Goal: Information Seeking & Learning: Learn about a topic

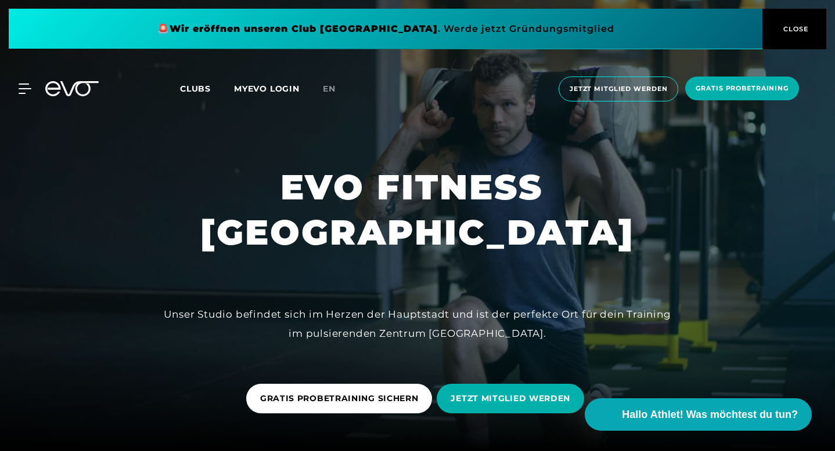
click at [201, 89] on span "Clubs" at bounding box center [195, 89] width 31 height 10
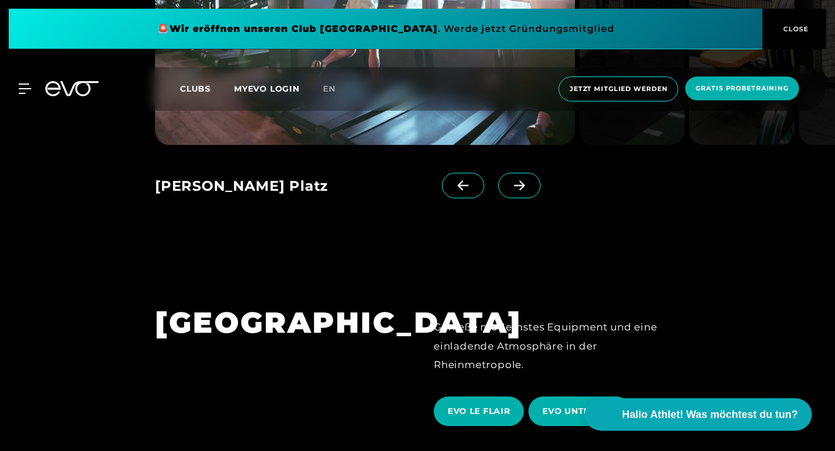
scroll to position [1583, 0]
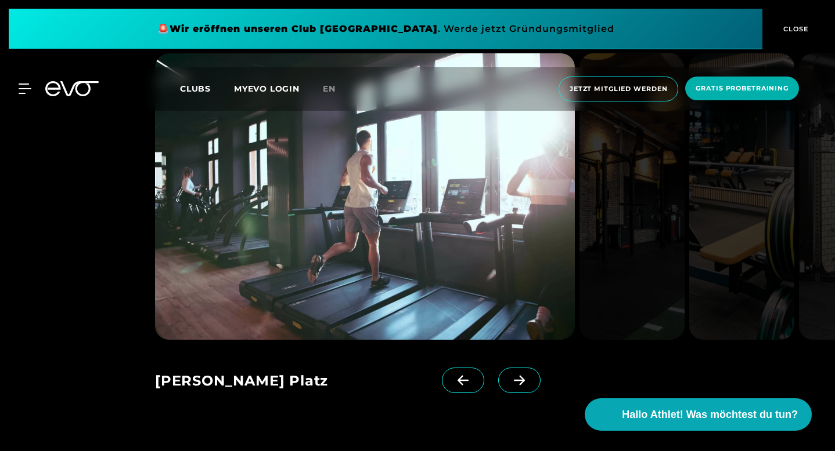
click at [528, 375] on icon at bounding box center [519, 380] width 20 height 10
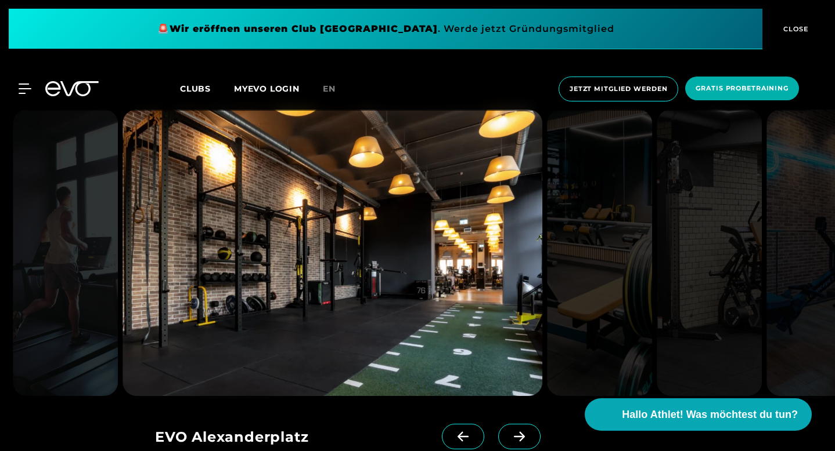
scroll to position [1422, 0]
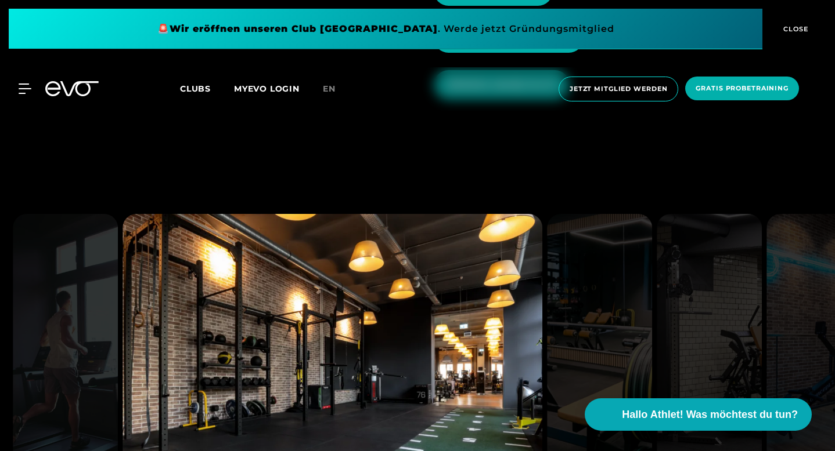
click at [434, 226] on img at bounding box center [332, 357] width 420 height 287
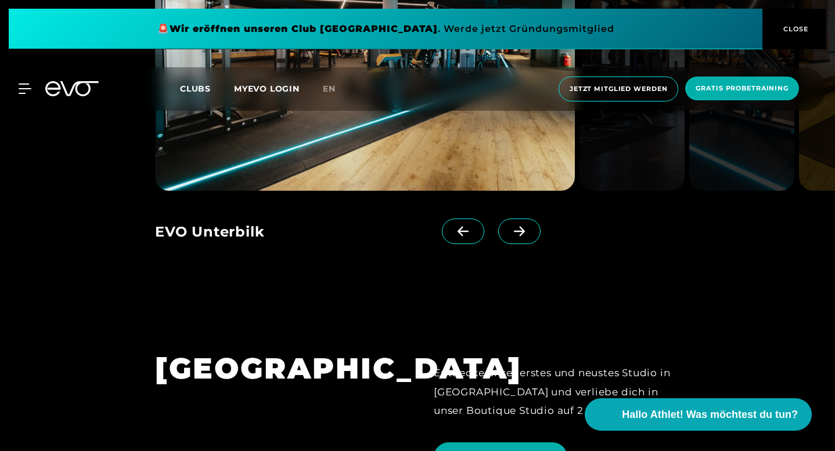
scroll to position [2697, 0]
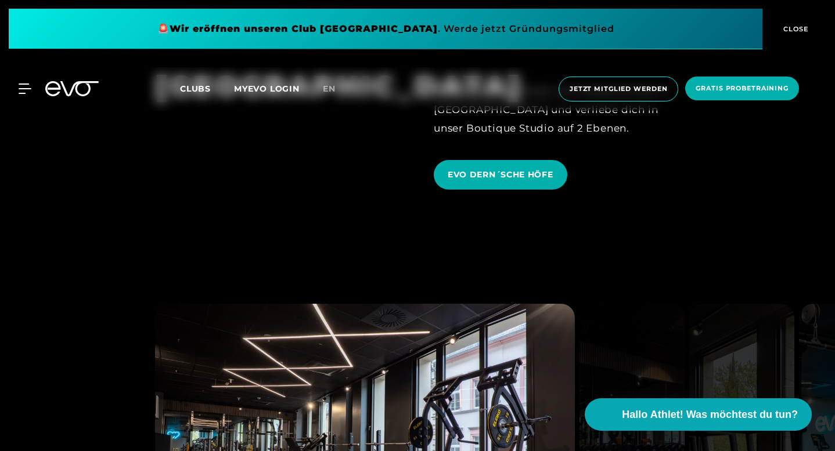
click at [32, 93] on div "MyEVO Login Über EVO Mitgliedschaften Probetraining TAGESPASS EVO Studios [GEOG…" at bounding box center [18, 89] width 41 height 10
click at [21, 89] on icon at bounding box center [27, 88] width 16 height 9
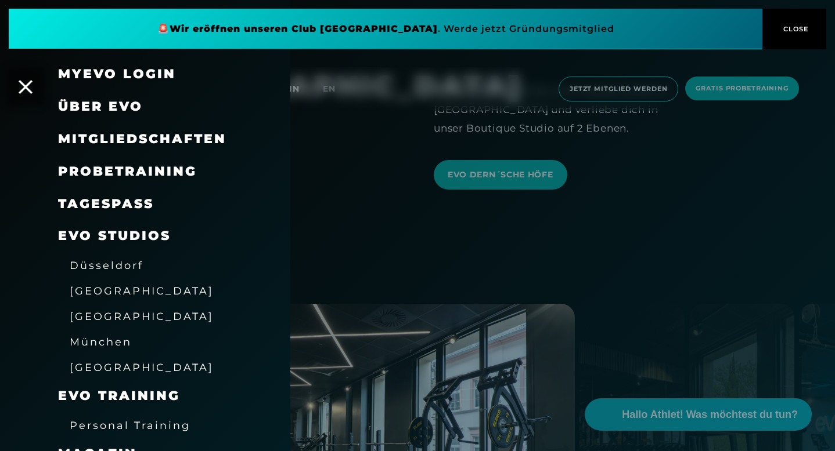
click at [91, 292] on span "[GEOGRAPHIC_DATA]" at bounding box center [142, 291] width 144 height 12
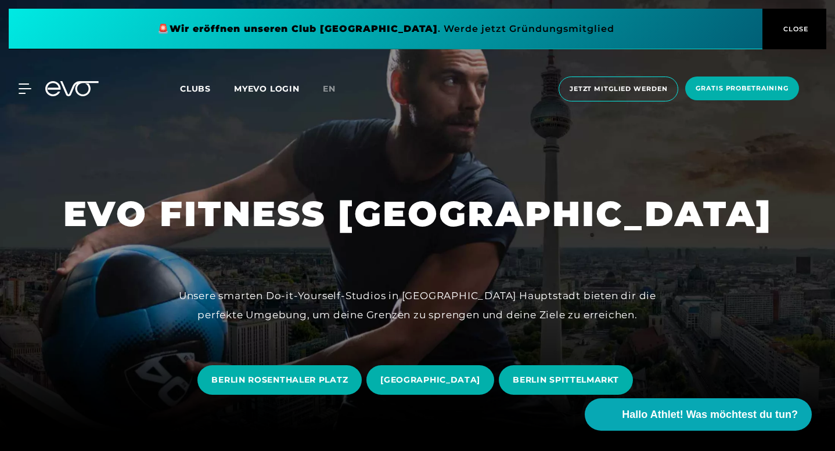
scroll to position [26, 0]
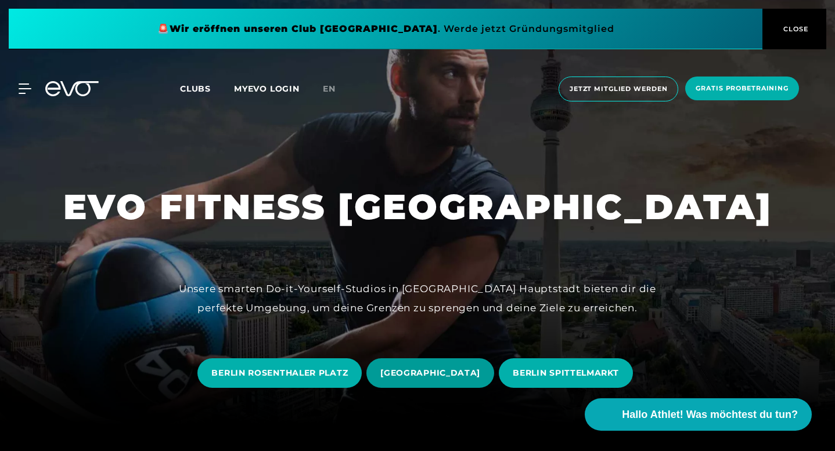
click at [465, 367] on span "[GEOGRAPHIC_DATA]" at bounding box center [430, 373] width 100 height 12
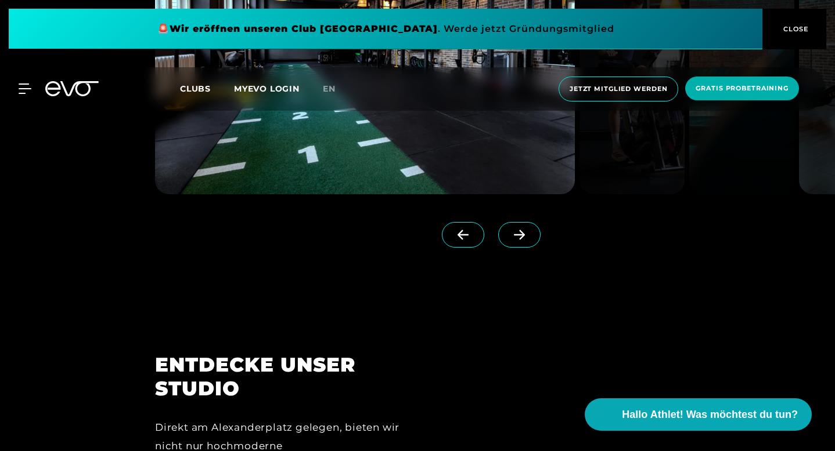
scroll to position [1120, 0]
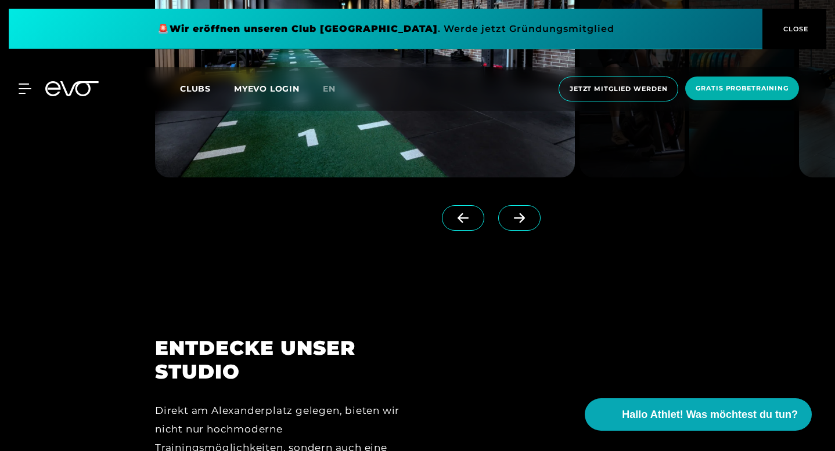
click at [536, 231] on span at bounding box center [519, 218] width 42 height 26
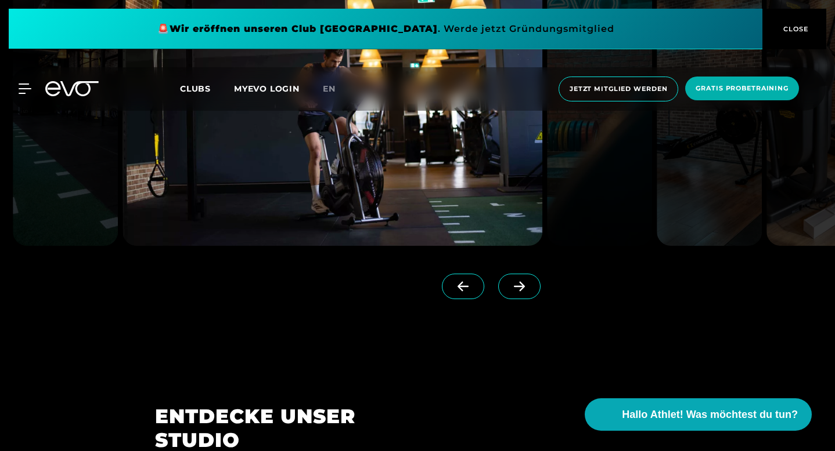
scroll to position [1052, 0]
click at [529, 291] on icon at bounding box center [519, 286] width 20 height 10
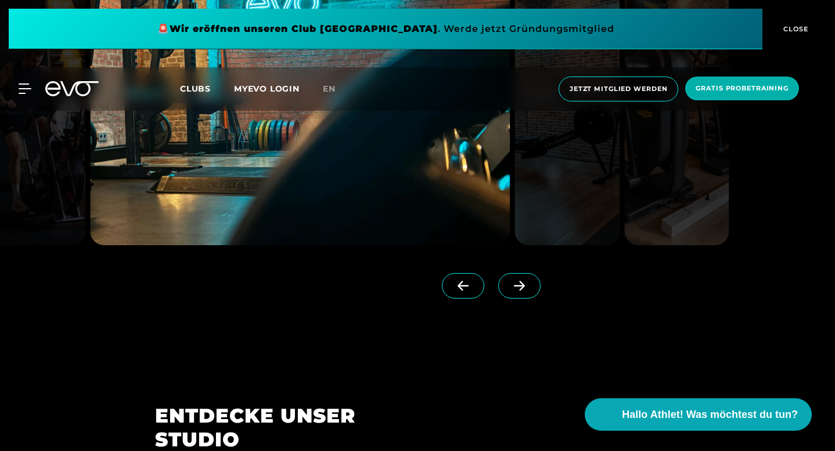
scroll to position [1052, 0]
click at [529, 292] on icon at bounding box center [519, 286] width 20 height 10
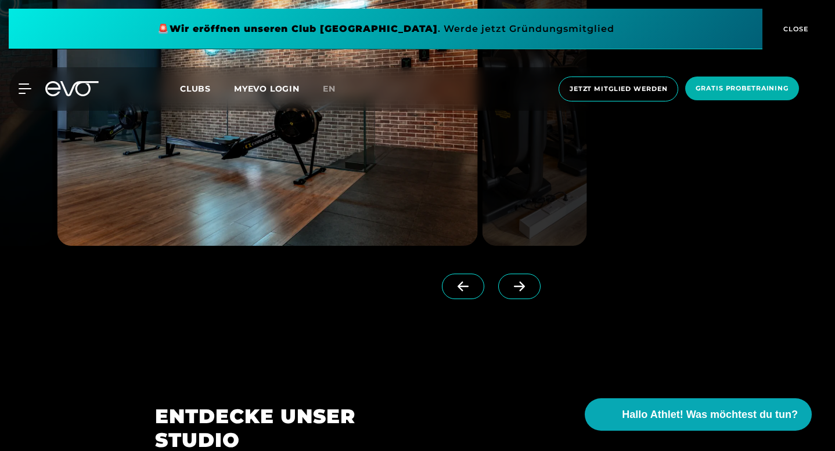
click at [529, 292] on icon at bounding box center [519, 286] width 20 height 10
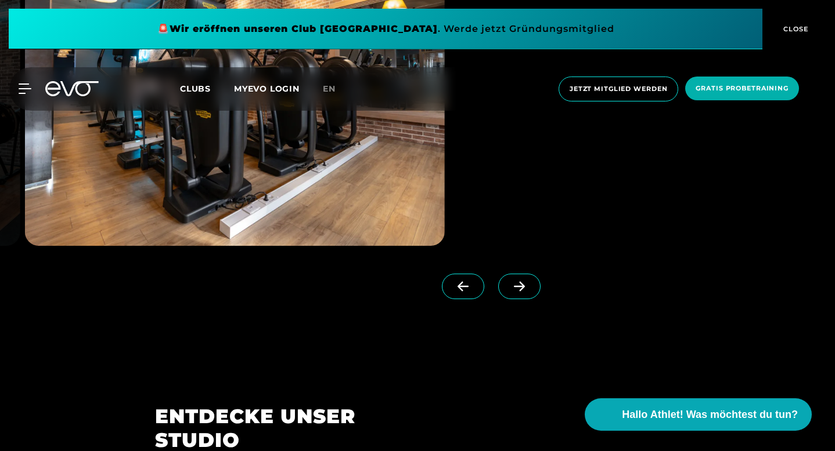
click at [529, 292] on icon at bounding box center [519, 286] width 20 height 10
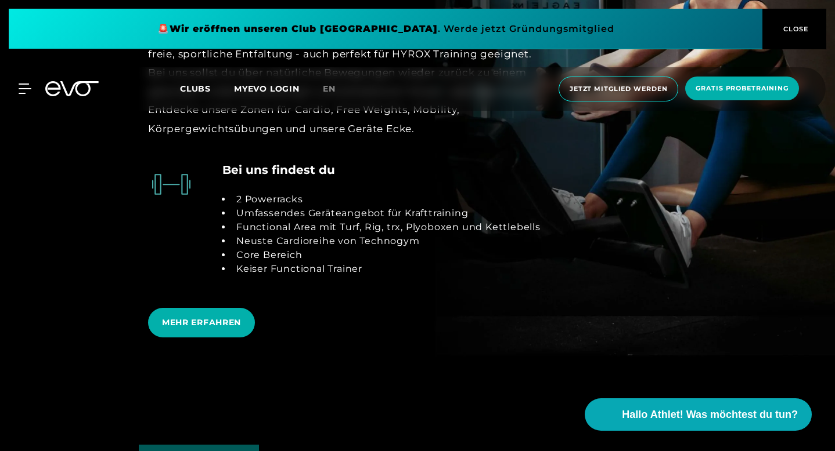
scroll to position [2347, 0]
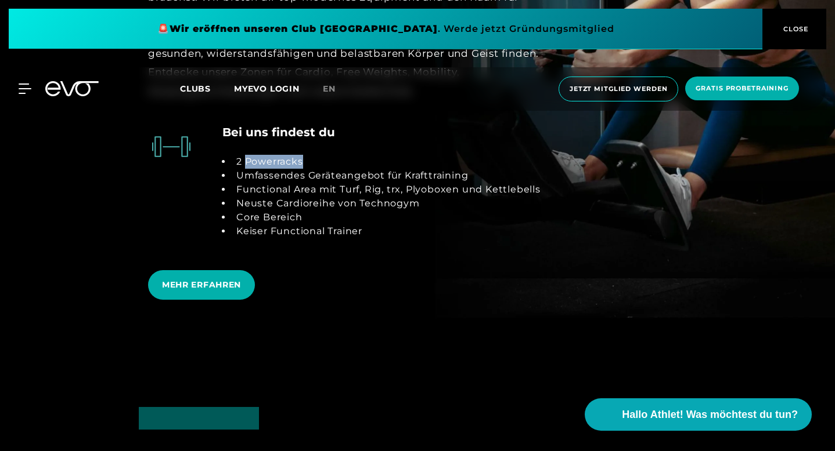
drag, startPoint x: 165, startPoint y: 293, endPoint x: 243, endPoint y: 294, distance: 77.8
click at [243, 169] on li "2 Powerracks" at bounding box center [386, 162] width 309 height 14
copy li "Powerracks"
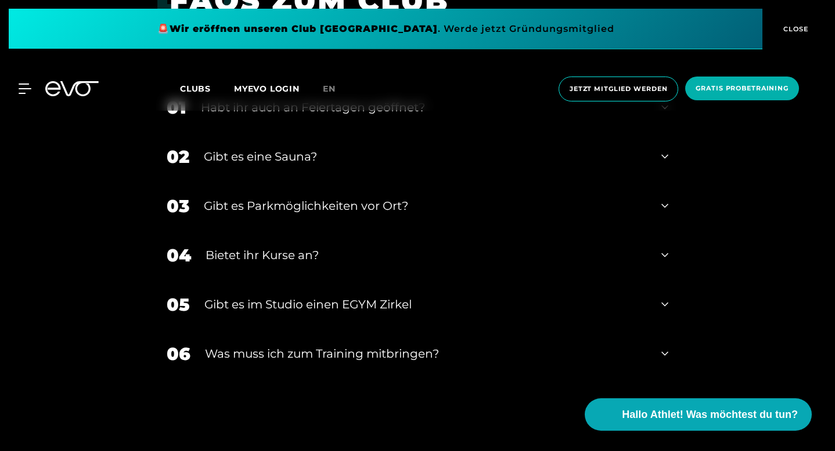
scroll to position [3978, 0]
click at [275, 182] on div "02 Gibt es eine Sauna?" at bounding box center [417, 157] width 525 height 49
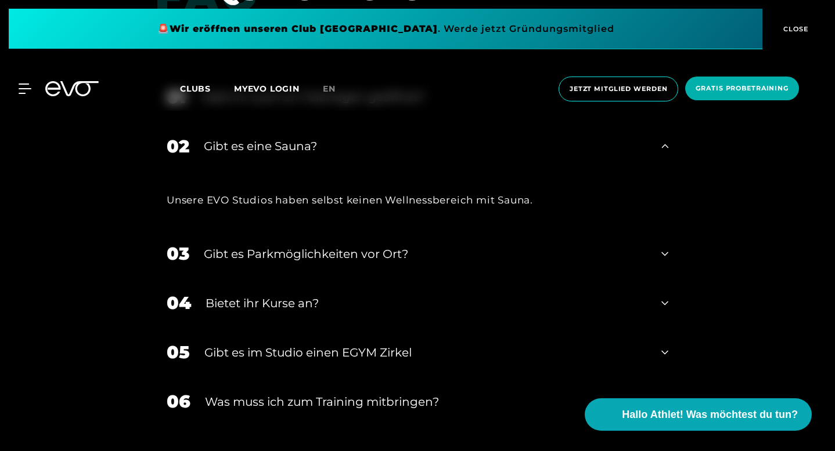
scroll to position [3979, 0]
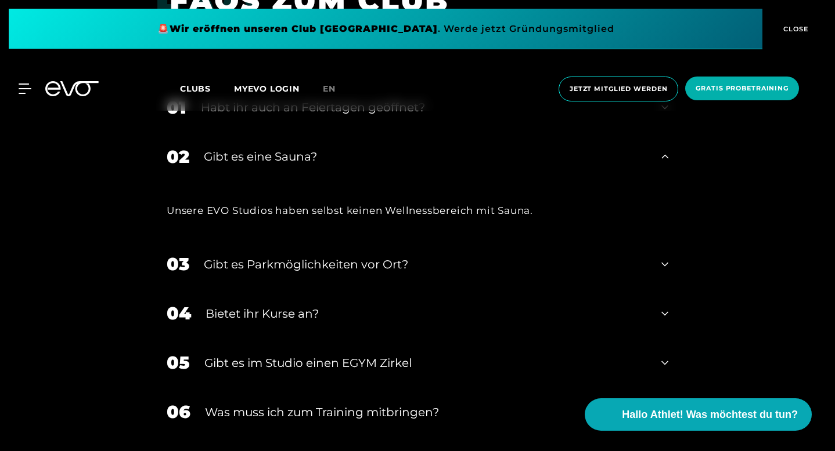
click at [233, 116] on div "Habt ihr auch an Feiertagen geöffnet?" at bounding box center [424, 107] width 446 height 17
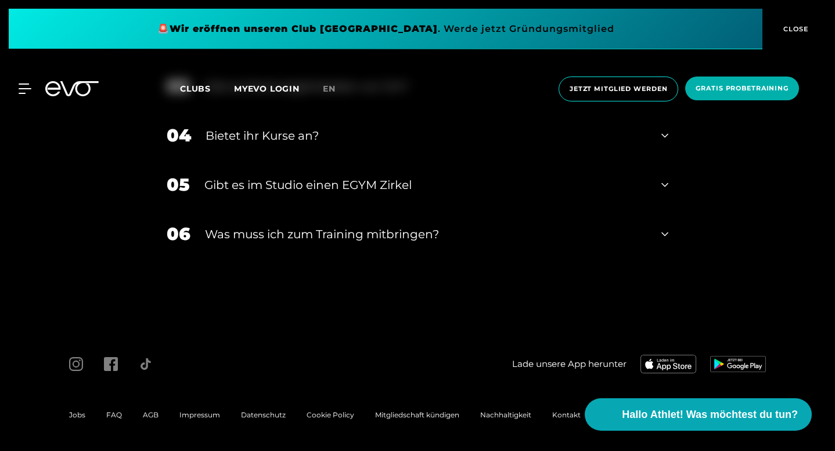
scroll to position [4331, 0]
click at [236, 233] on div "Was muss ich zum Training mitbringen?" at bounding box center [426, 234] width 442 height 17
